Goal: Task Accomplishment & Management: Manage account settings

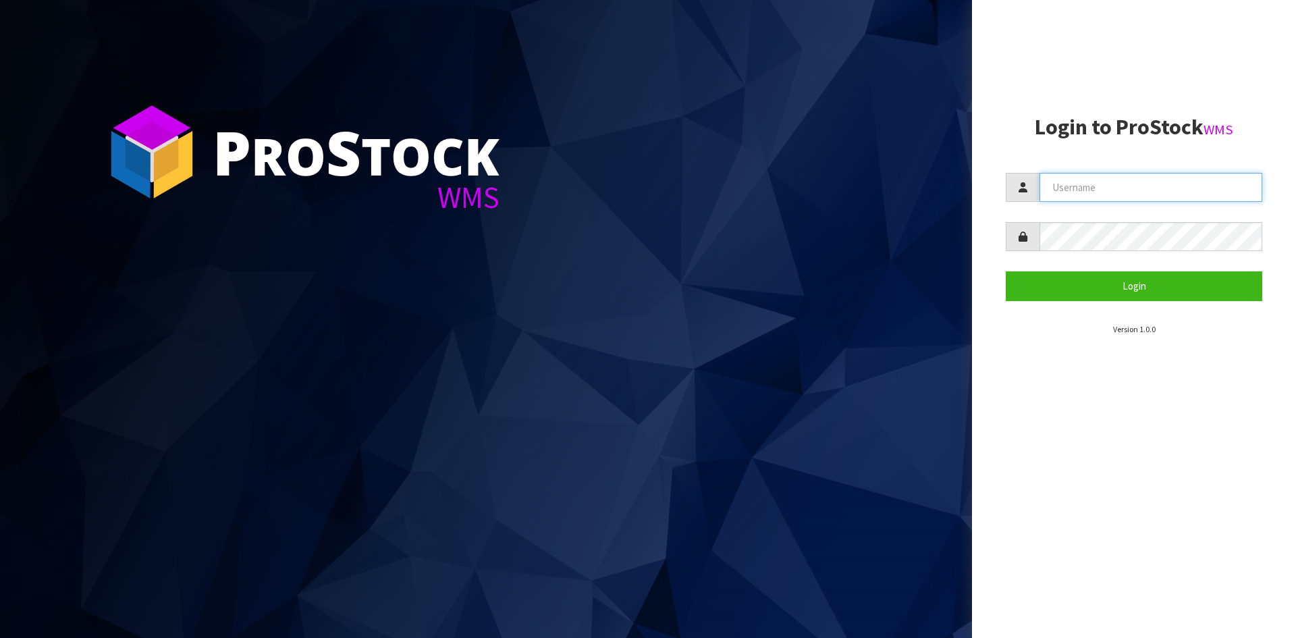
click at [1119, 179] on input "text" at bounding box center [1151, 187] width 223 height 29
type input "[EMAIL_ADDRESS][DOMAIN_NAME]"
click at [1006, 271] on button "Login" at bounding box center [1134, 285] width 257 height 29
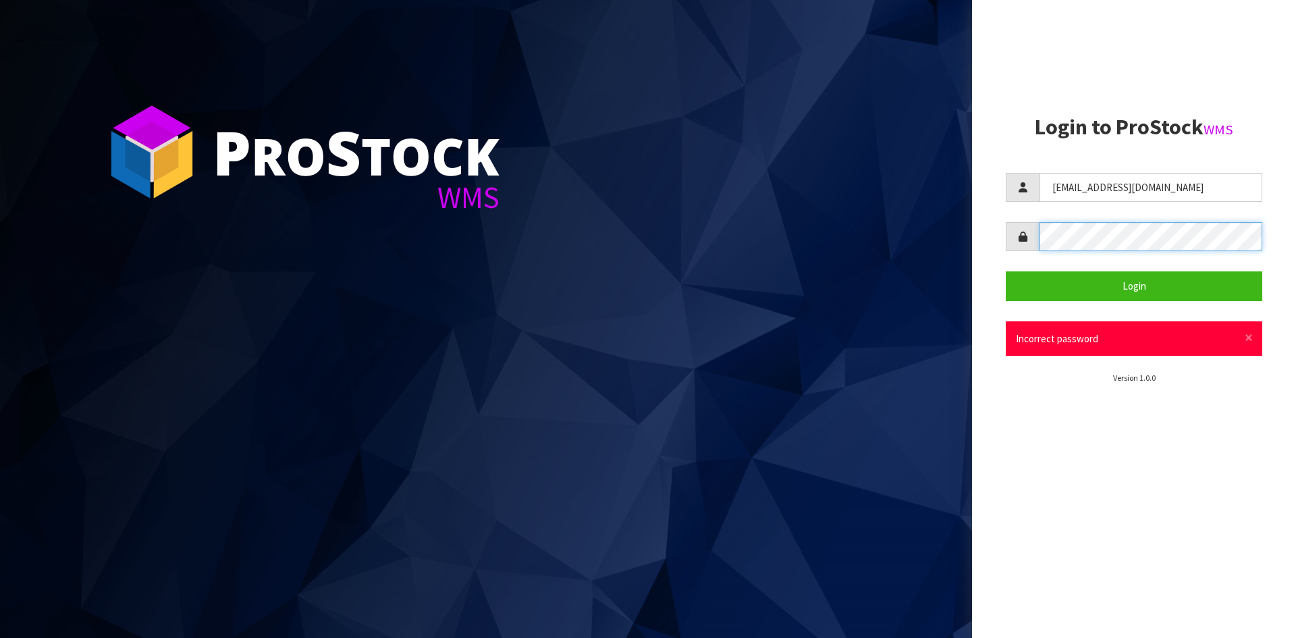
click at [1004, 240] on aside "Login to ProStock WMS [EMAIL_ADDRESS][DOMAIN_NAME] Login × Close Incorrect pass…" at bounding box center [1134, 319] width 324 height 638
click at [1006, 271] on button "Login" at bounding box center [1134, 285] width 257 height 29
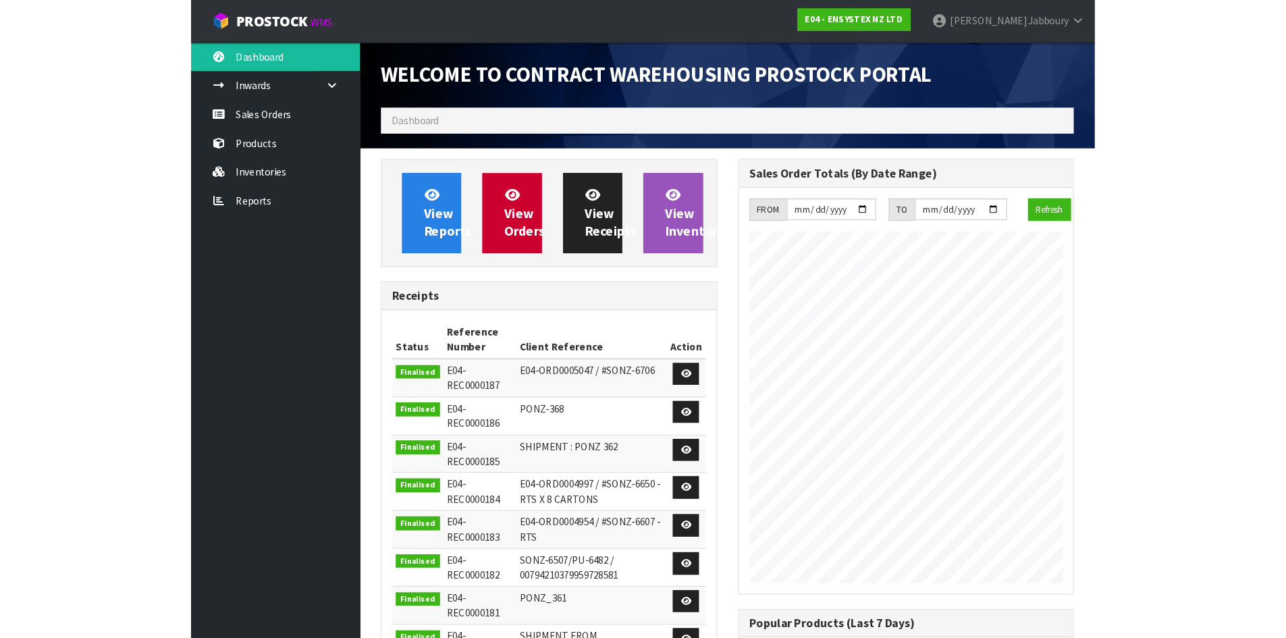
scroll to position [749, 552]
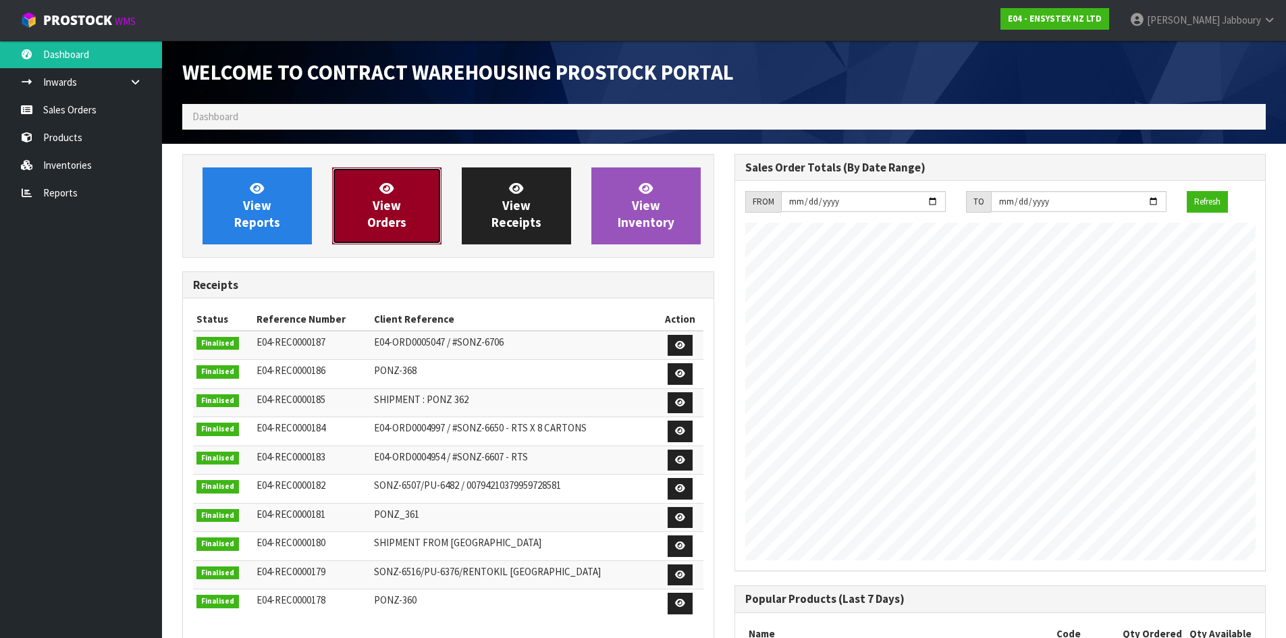
click at [383, 204] on span "View Orders" at bounding box center [386, 205] width 39 height 51
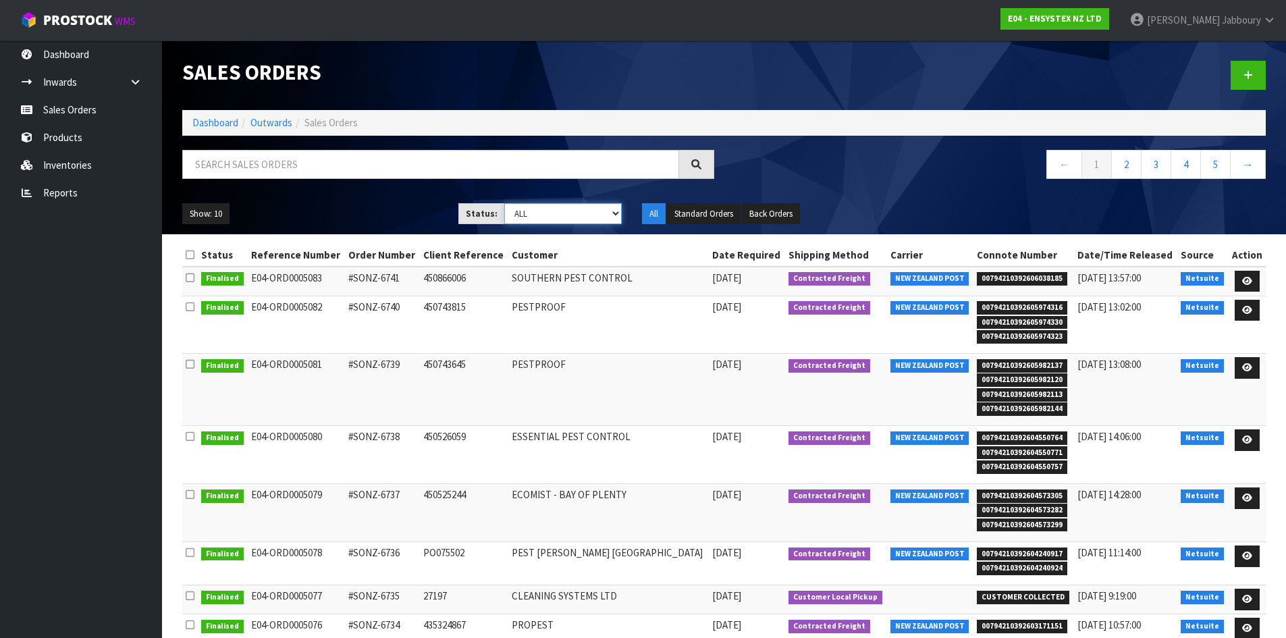
click at [609, 213] on select "Draft Pending Allocated Pending Pick Goods Picked Goods Packed Pending Charges …" at bounding box center [562, 213] width 117 height 21
click at [504, 203] on select "Draft Pending Allocated Pending Pick Goods Picked Goods Packed Pending Charges …" at bounding box center [562, 213] width 117 height 21
click at [609, 214] on select "Draft Pending Allocated Pending Pick Goods Picked Goods Packed Pending Charges …" at bounding box center [562, 213] width 117 height 21
select select "string:ALL"
click at [504, 203] on select "Draft Pending Allocated Pending Pick Goods Picked Goods Packed Pending Charges …" at bounding box center [562, 213] width 117 height 21
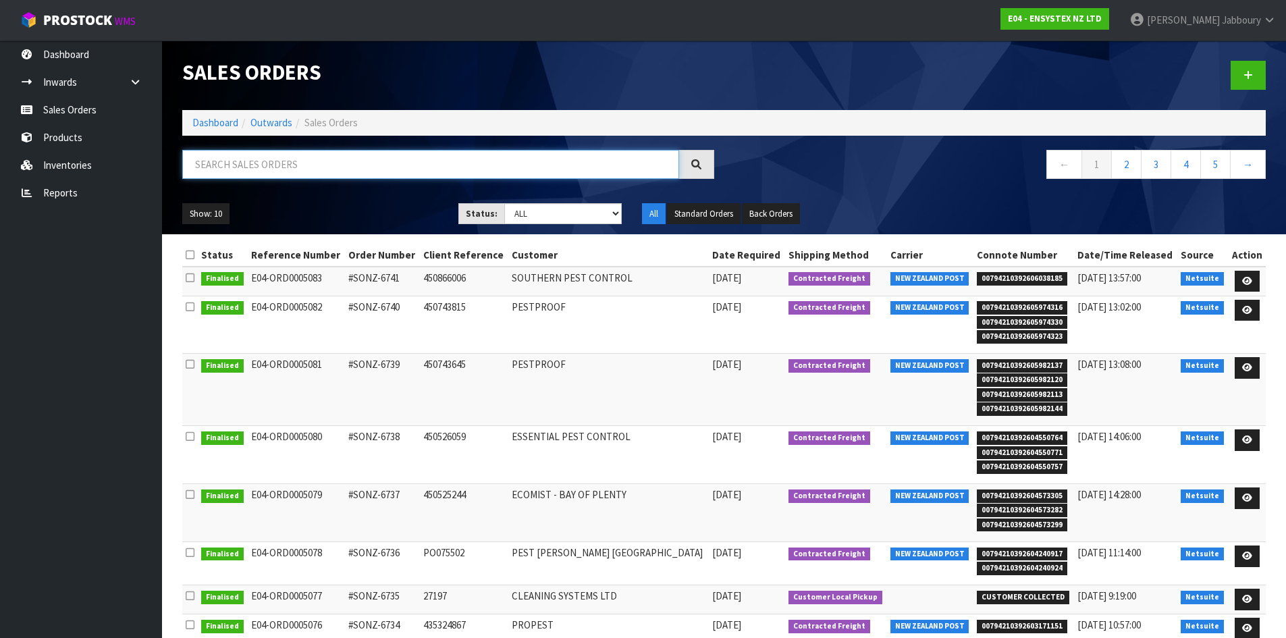
click at [300, 171] on input "text" at bounding box center [430, 164] width 497 height 29
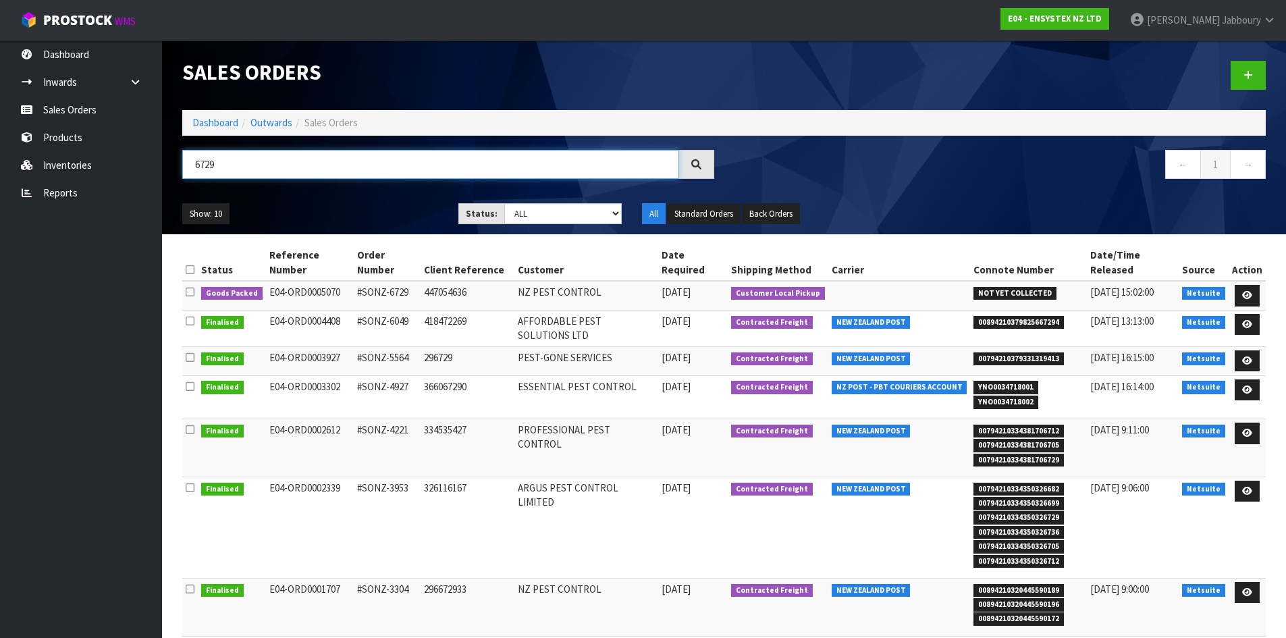
type input "6729"
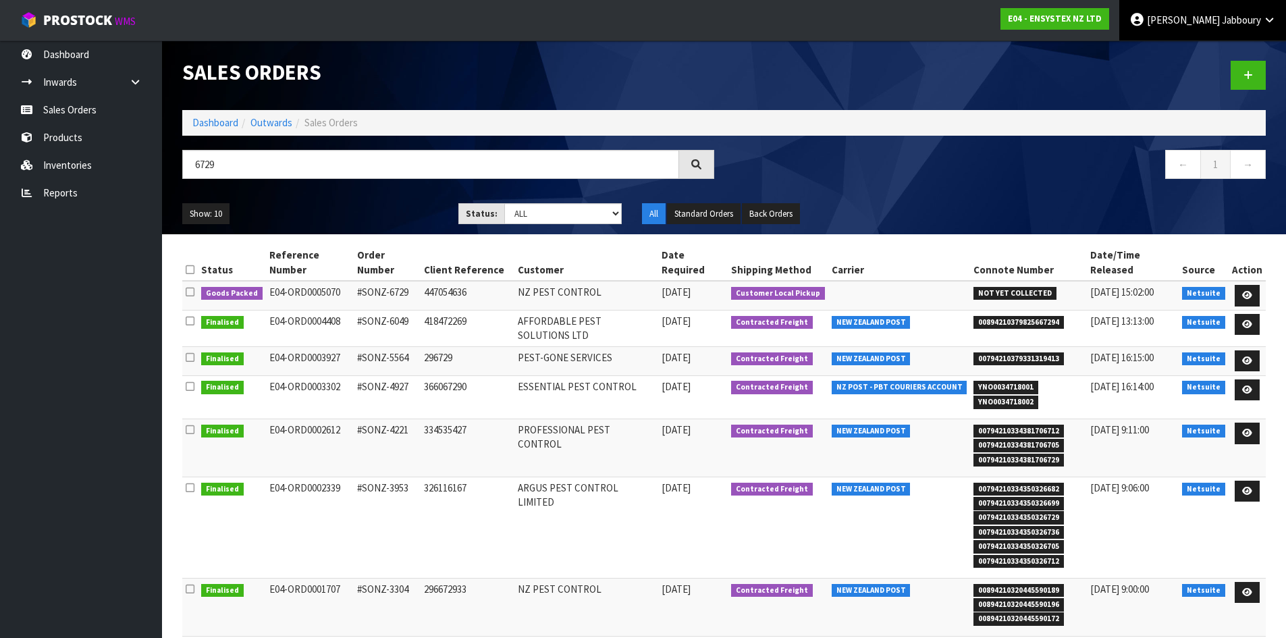
click at [1246, 19] on span "Jabboury" at bounding box center [1241, 20] width 39 height 13
click at [1204, 49] on link "Logout" at bounding box center [1232, 54] width 107 height 18
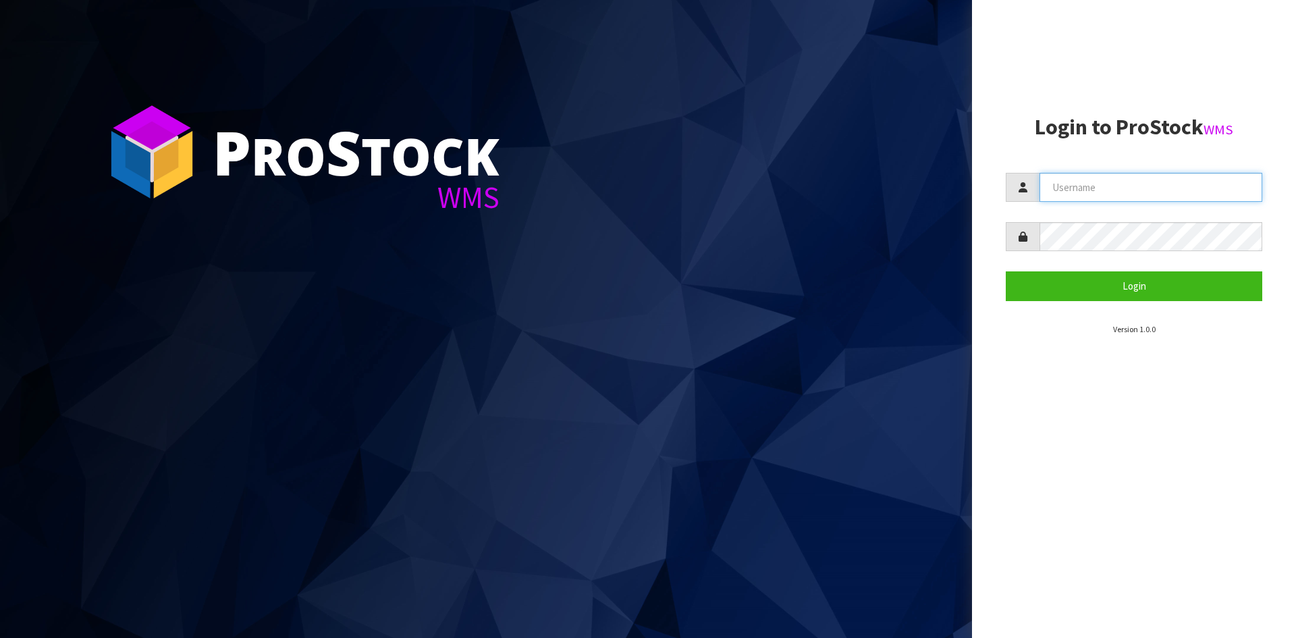
drag, startPoint x: 1111, startPoint y: 180, endPoint x: 1117, endPoint y: 201, distance: 22.4
click at [1111, 180] on input "text" at bounding box center [1151, 187] width 223 height 29
type input "[EMAIL_ADDRESS][DOMAIN_NAME]"
click at [1104, 221] on form "[EMAIL_ADDRESS][DOMAIN_NAME] Login" at bounding box center [1134, 237] width 257 height 128
click at [1006, 271] on button "Login" at bounding box center [1134, 285] width 257 height 29
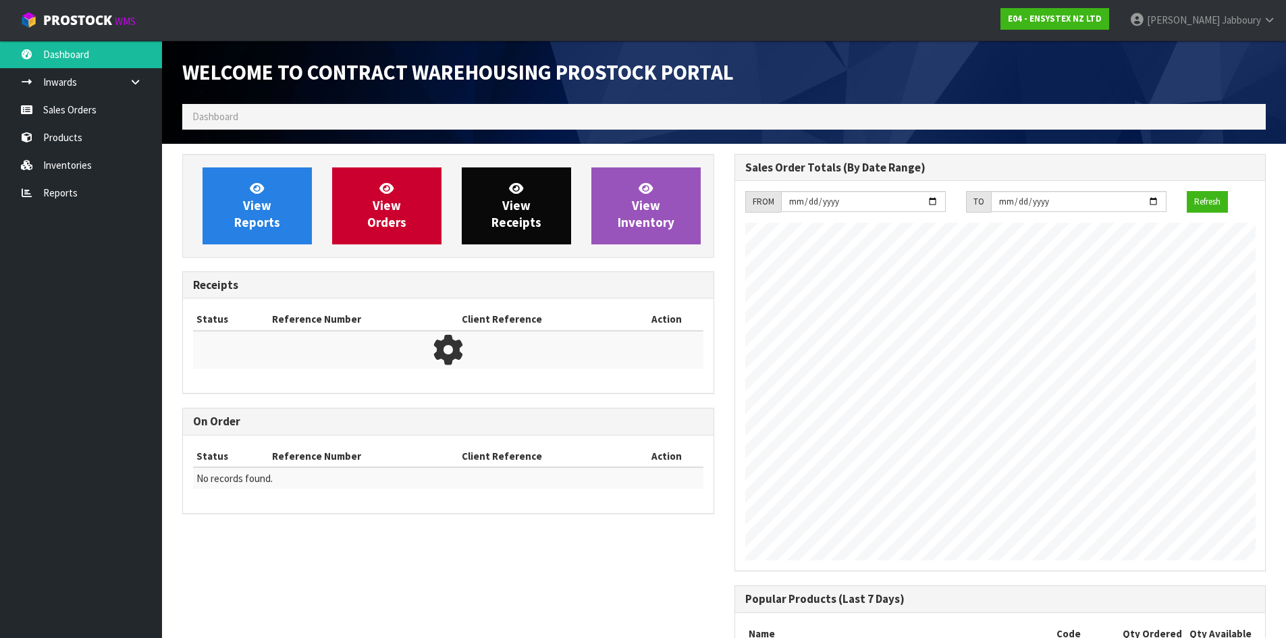
scroll to position [749, 552]
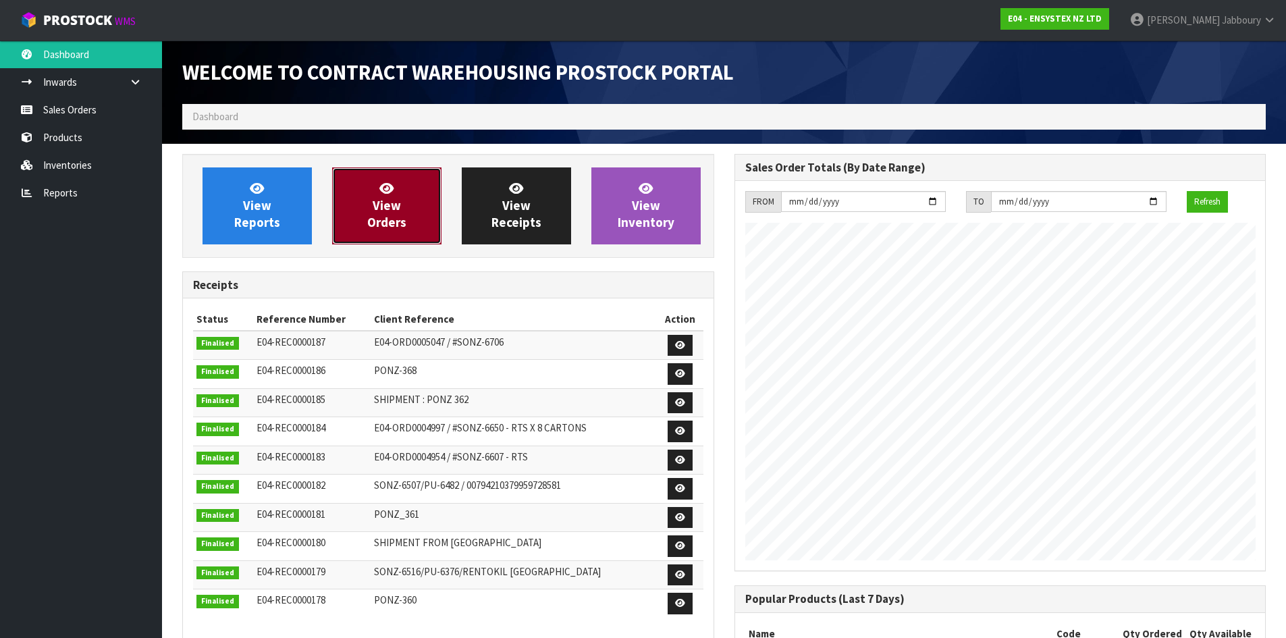
click at [400, 199] on span "View Orders" at bounding box center [386, 205] width 39 height 51
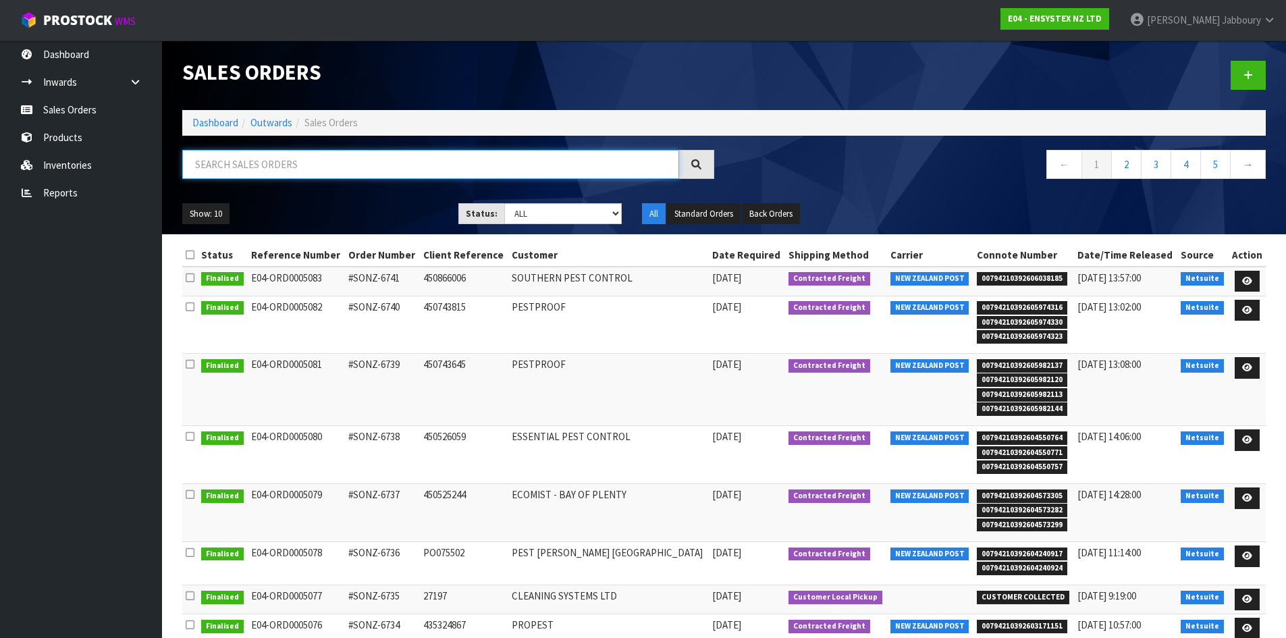
click at [319, 158] on input "text" at bounding box center [430, 164] width 497 height 29
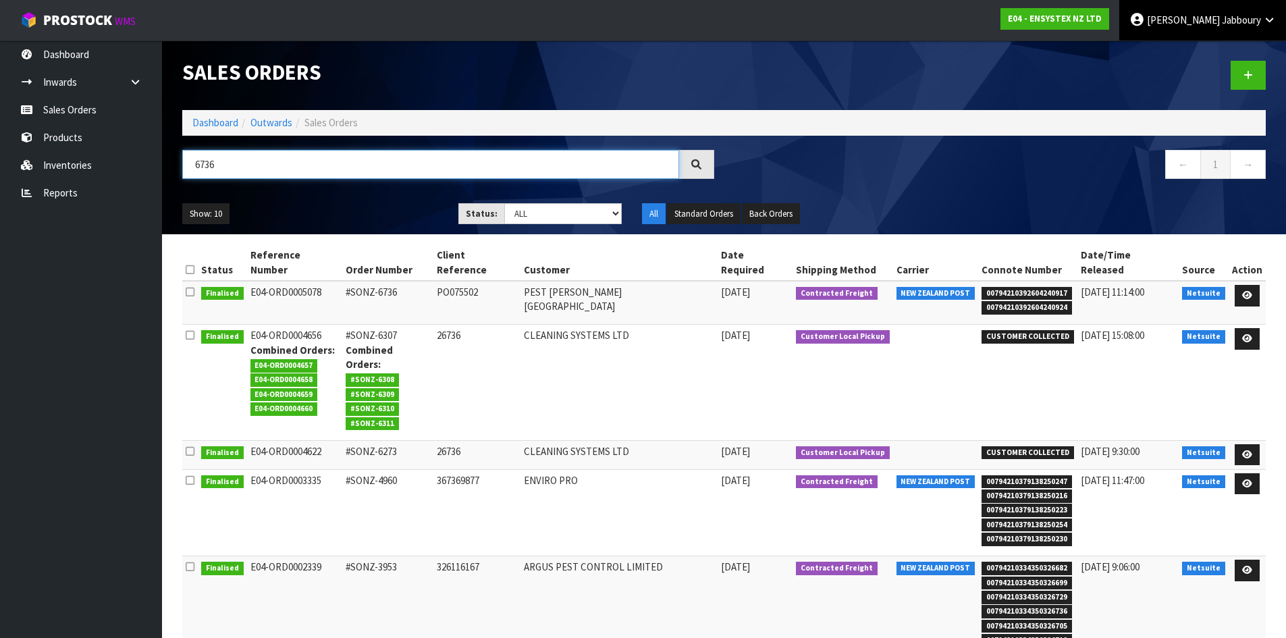
type input "6736"
click at [1263, 20] on icon at bounding box center [1269, 20] width 13 height 10
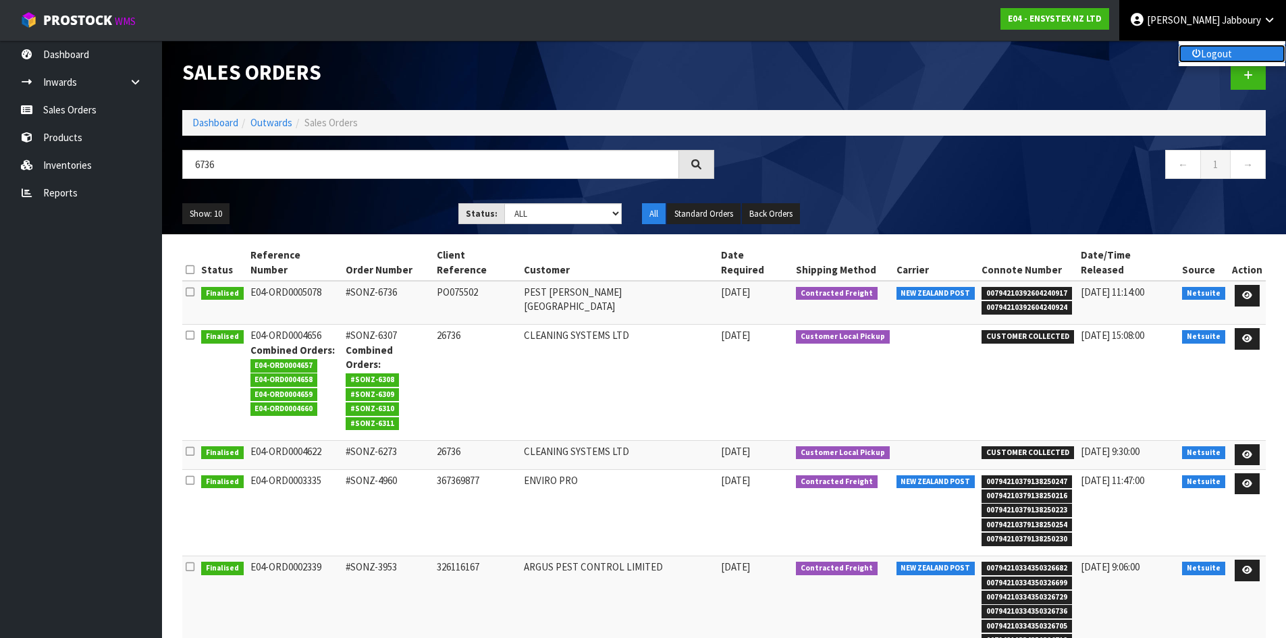
click at [1210, 52] on link "Logout" at bounding box center [1232, 54] width 107 height 18
